Goal: Check status: Check status

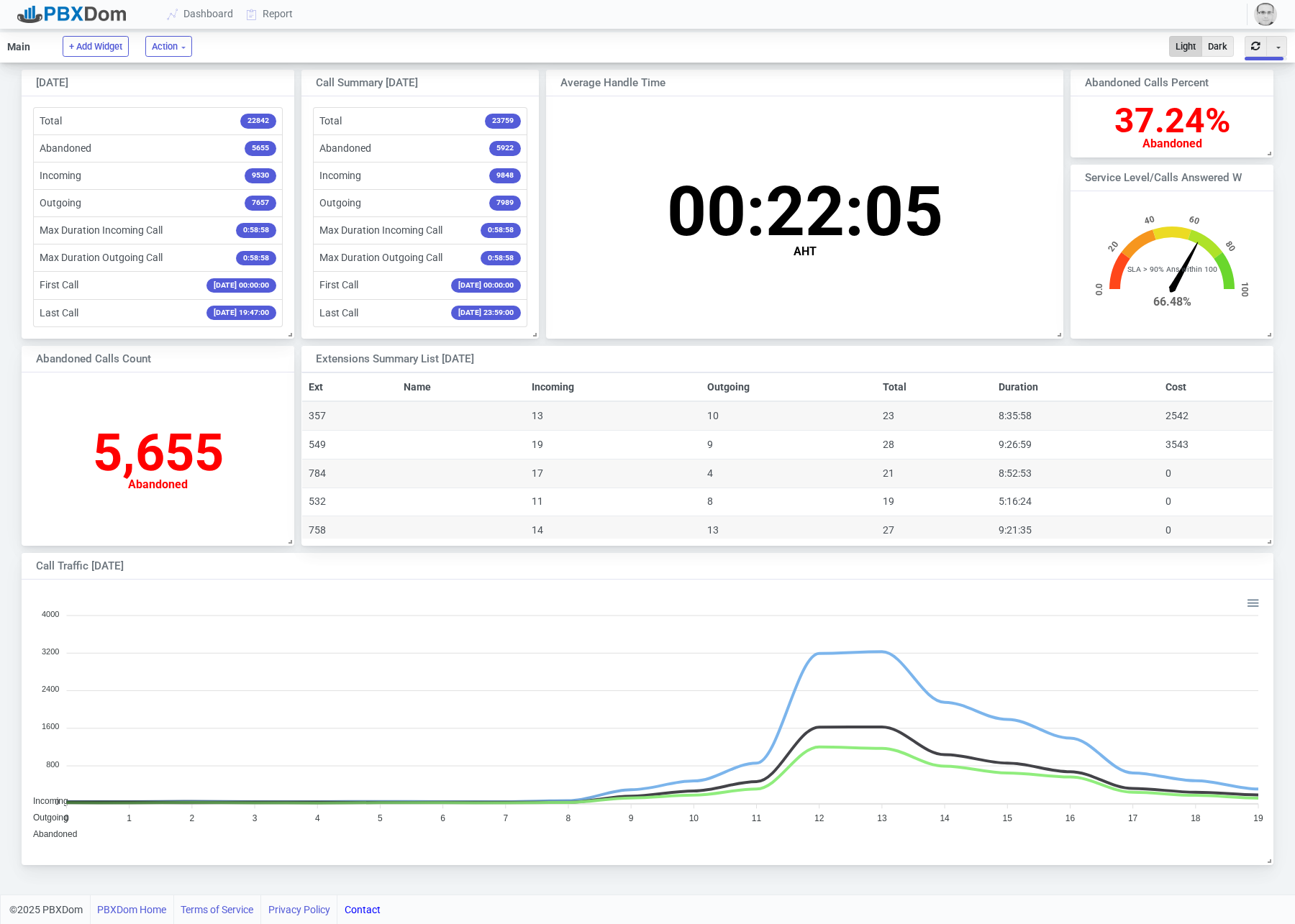
scroll to position [279, 1251]
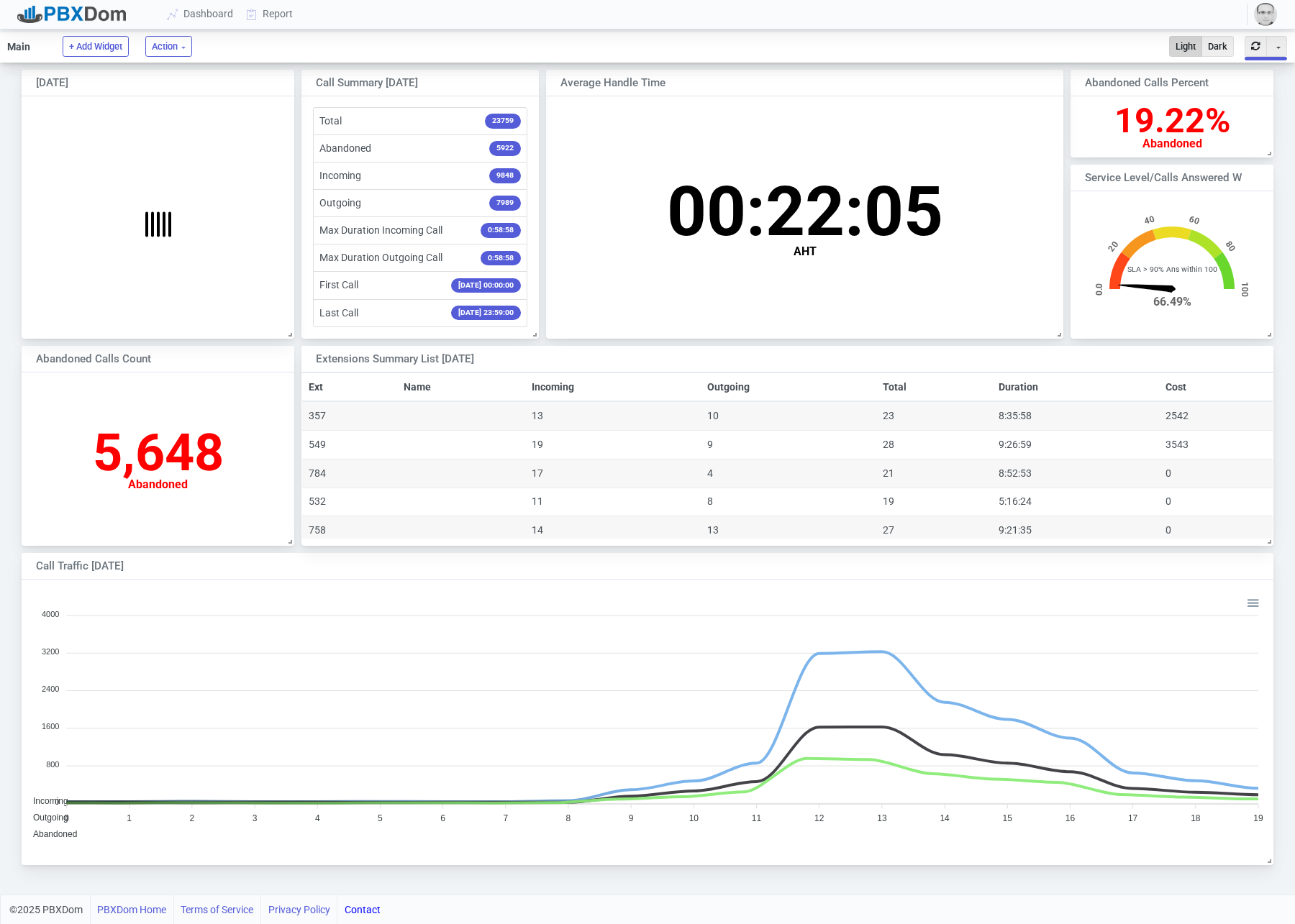
scroll to position [141, 202]
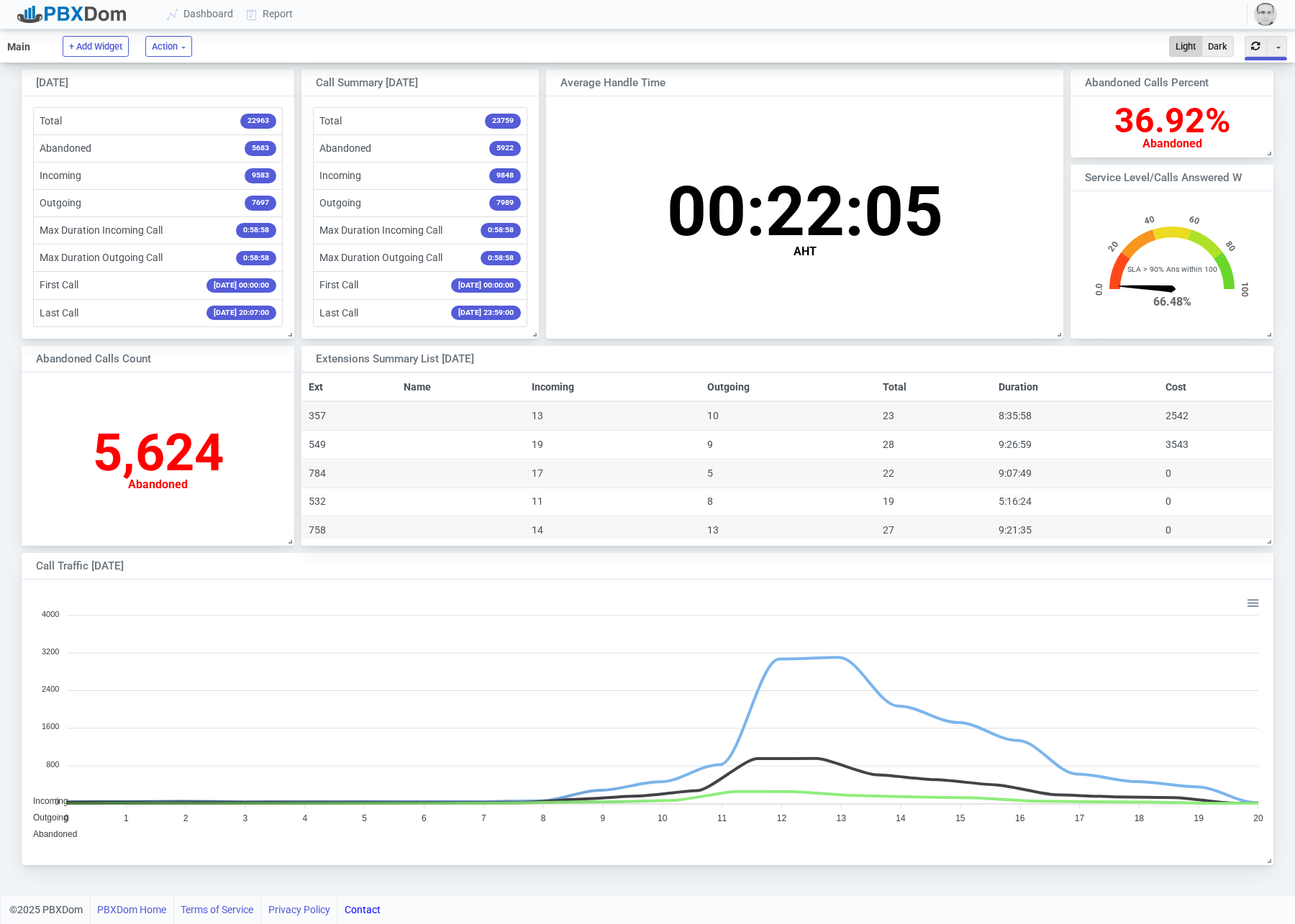
scroll to position [141, 202]
